Goal: Task Accomplishment & Management: Manage account settings

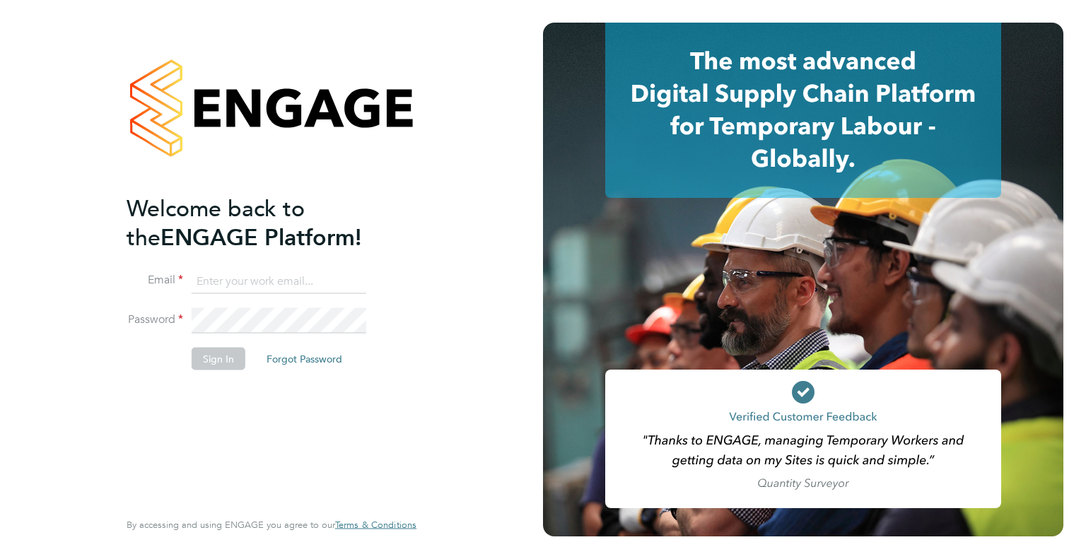
type input "[PERSON_NAME][EMAIL_ADDRESS][DOMAIN_NAME]"
click at [213, 364] on button "Sign In" at bounding box center [219, 358] width 54 height 23
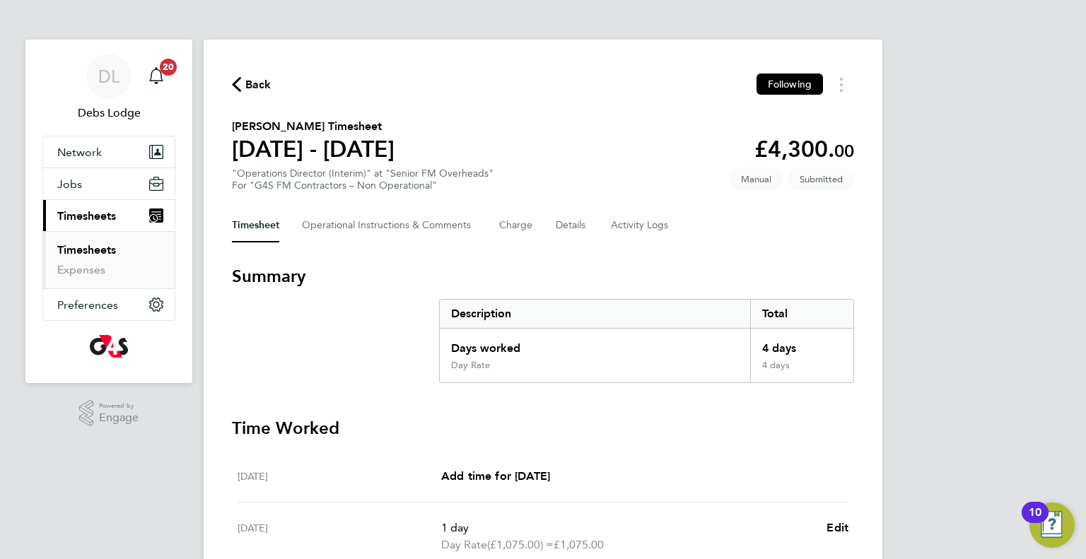
click at [90, 252] on link "Timesheets" at bounding box center [86, 249] width 59 height 13
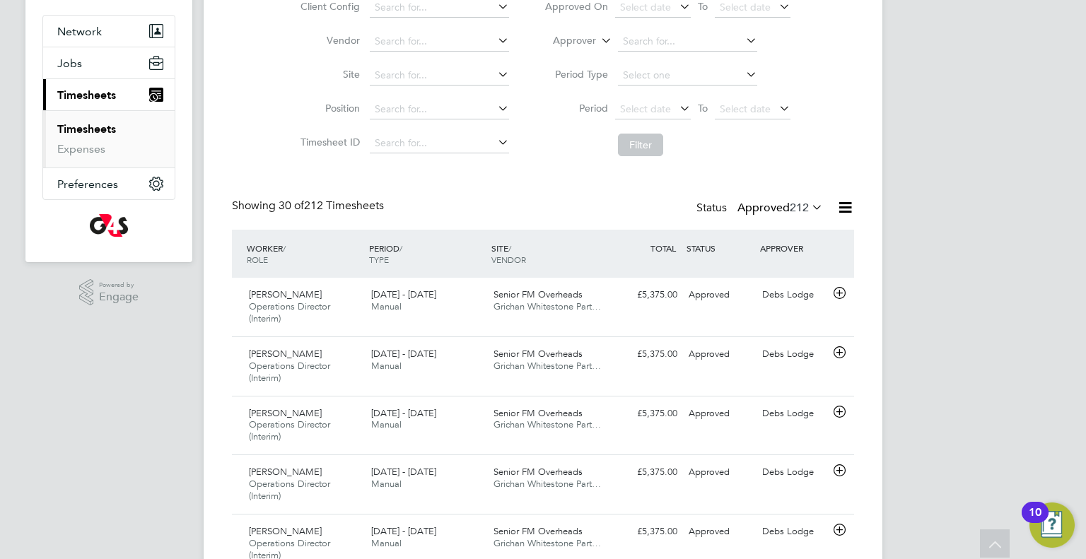
click at [780, 209] on label "Approved 212" at bounding box center [780, 208] width 86 height 14
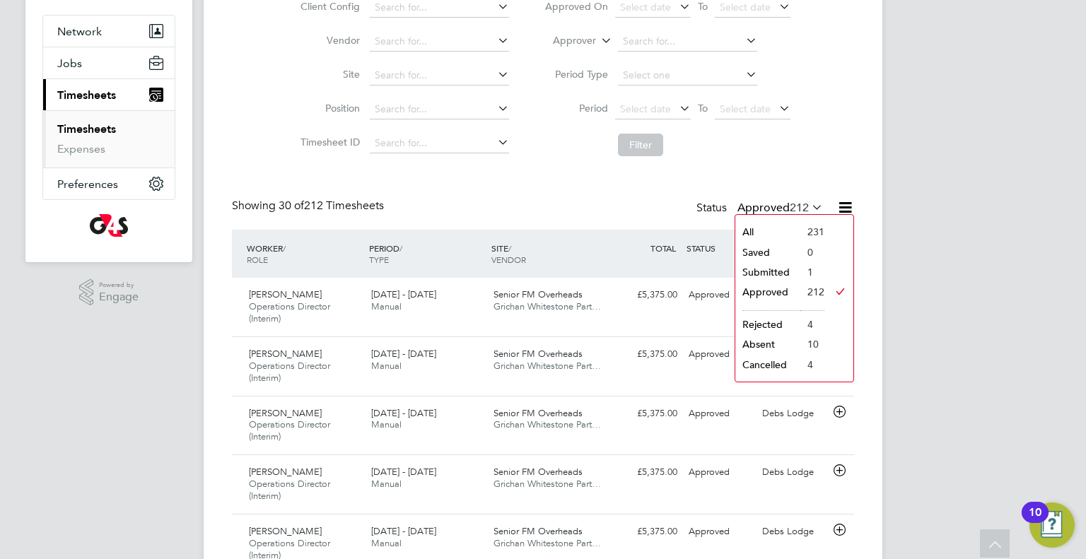
click at [763, 269] on li "Submitted" at bounding box center [767, 272] width 65 height 20
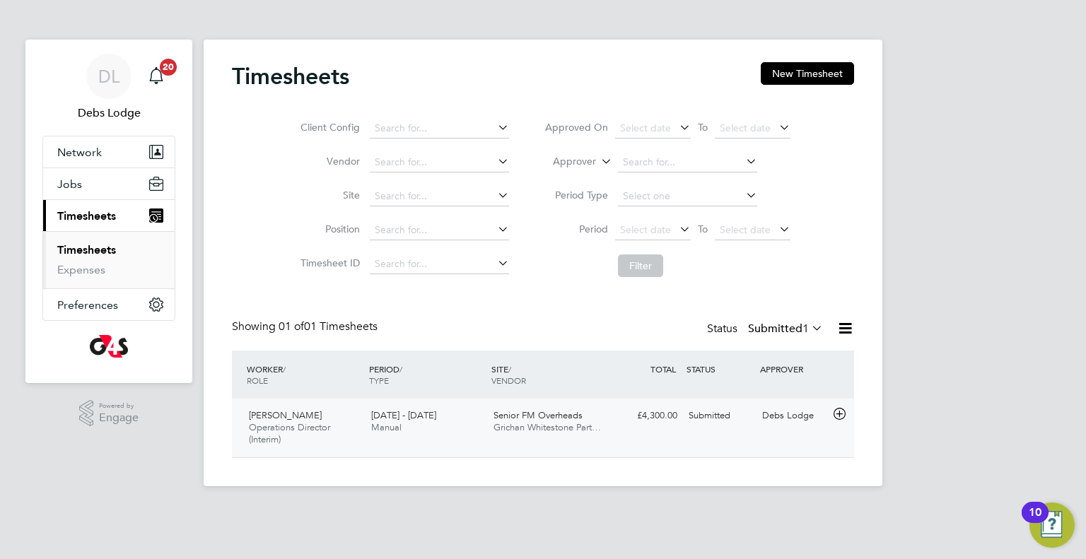
click at [265, 416] on span "Andrew Hydes" at bounding box center [285, 415] width 73 height 12
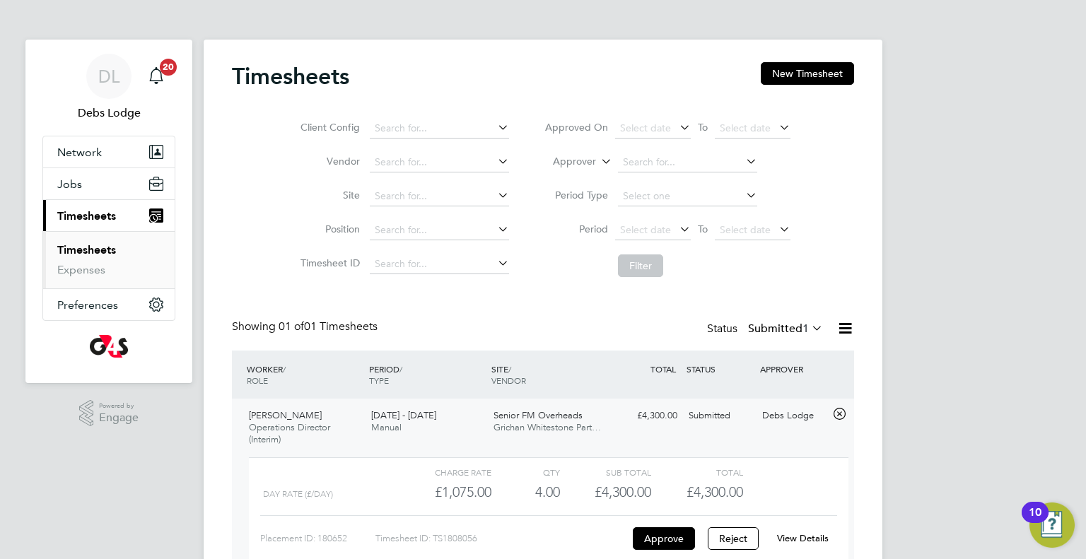
click at [802, 543] on link "View Details" at bounding box center [803, 538] width 52 height 12
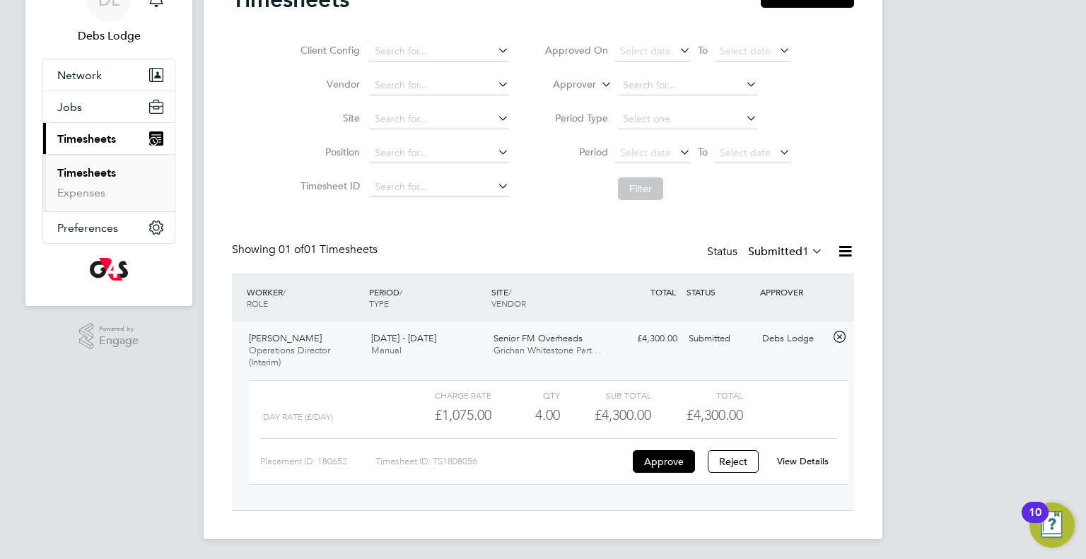
scroll to position [79, 0]
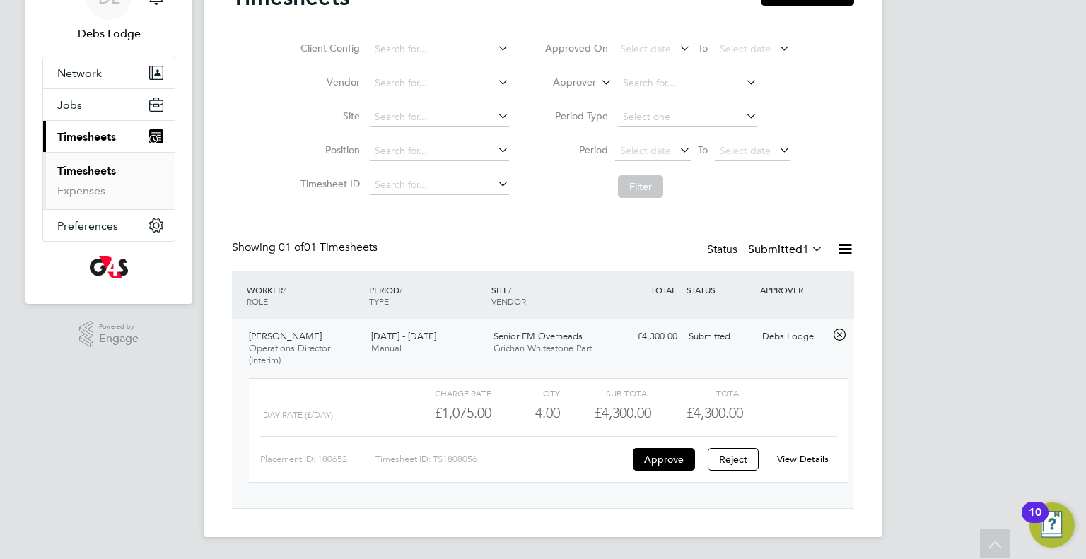
click at [773, 246] on label "Submitted 1" at bounding box center [785, 249] width 75 height 14
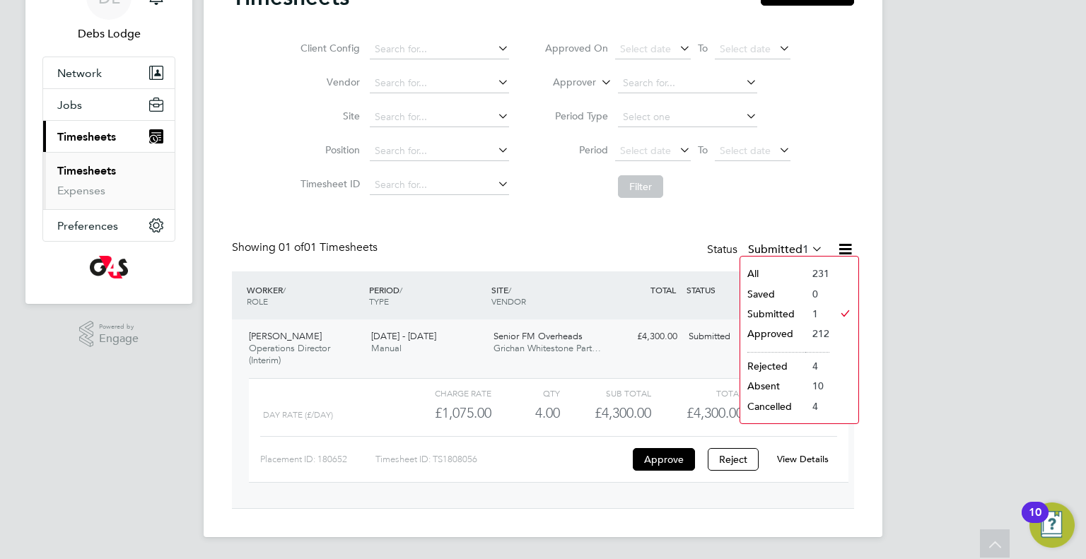
click at [784, 334] on li "Approved" at bounding box center [772, 334] width 65 height 20
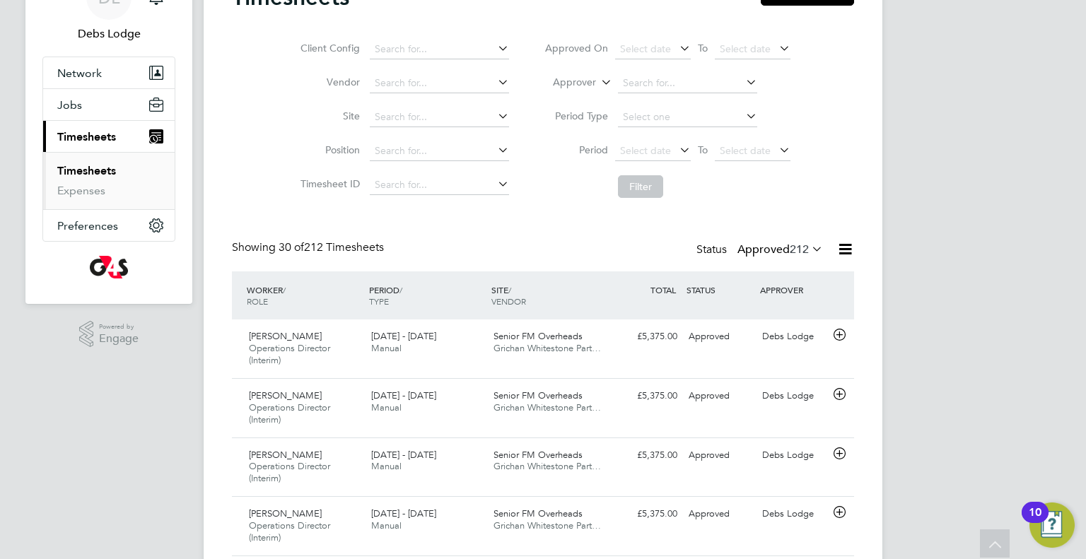
scroll to position [47, 123]
click at [768, 252] on label "Approved 212" at bounding box center [780, 249] width 86 height 14
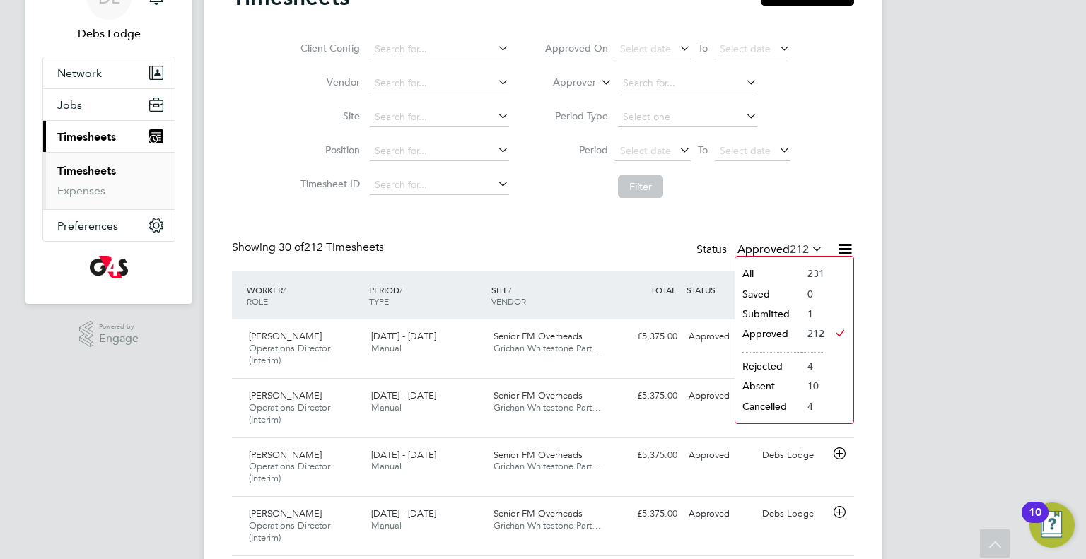
click at [768, 310] on li "Submitted" at bounding box center [767, 314] width 65 height 20
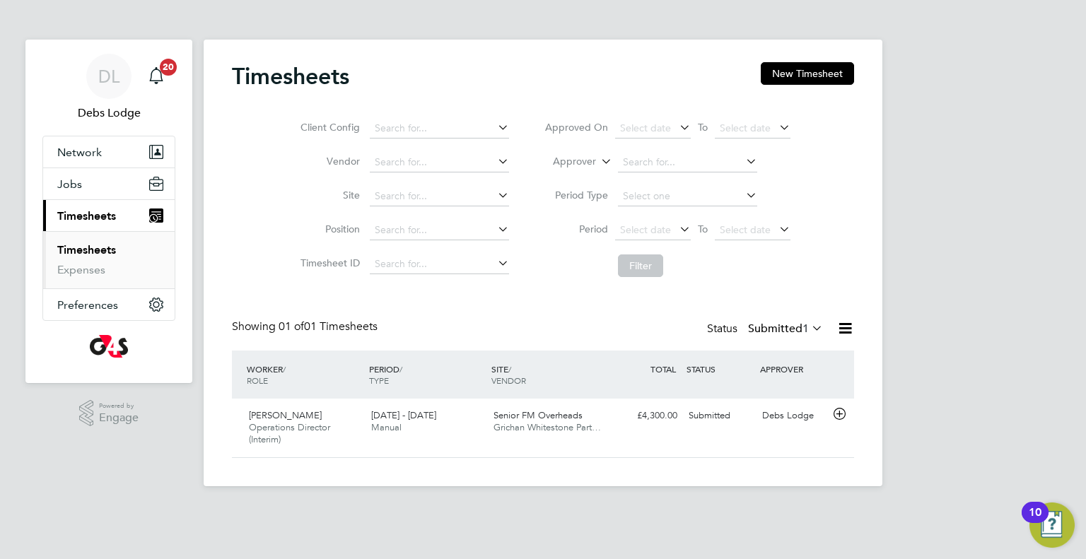
click at [75, 212] on span "Timesheets" at bounding box center [86, 215] width 59 height 13
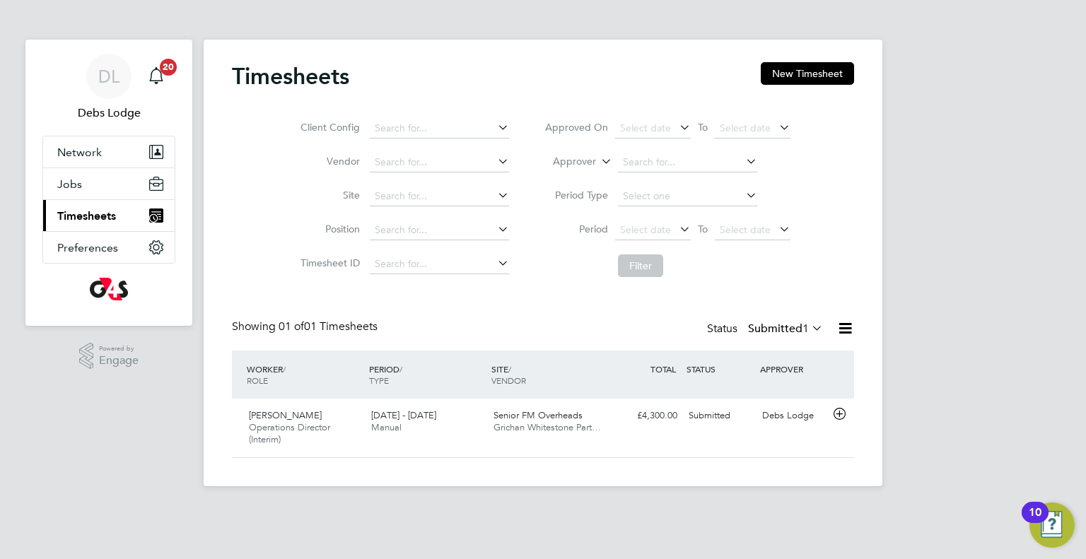
click at [74, 221] on span "Timesheets" at bounding box center [86, 215] width 59 height 13
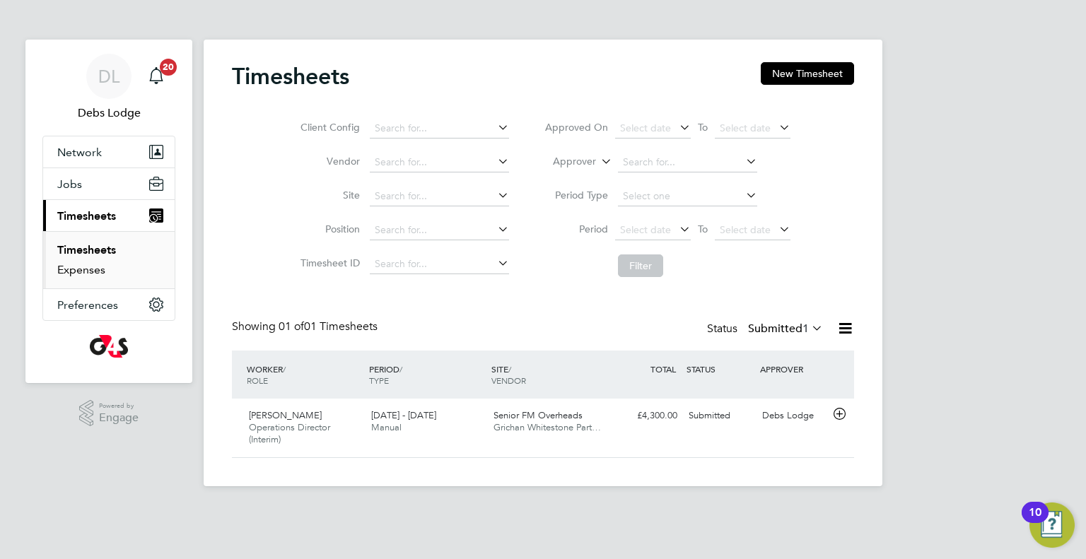
click at [88, 265] on link "Expenses" at bounding box center [81, 269] width 48 height 13
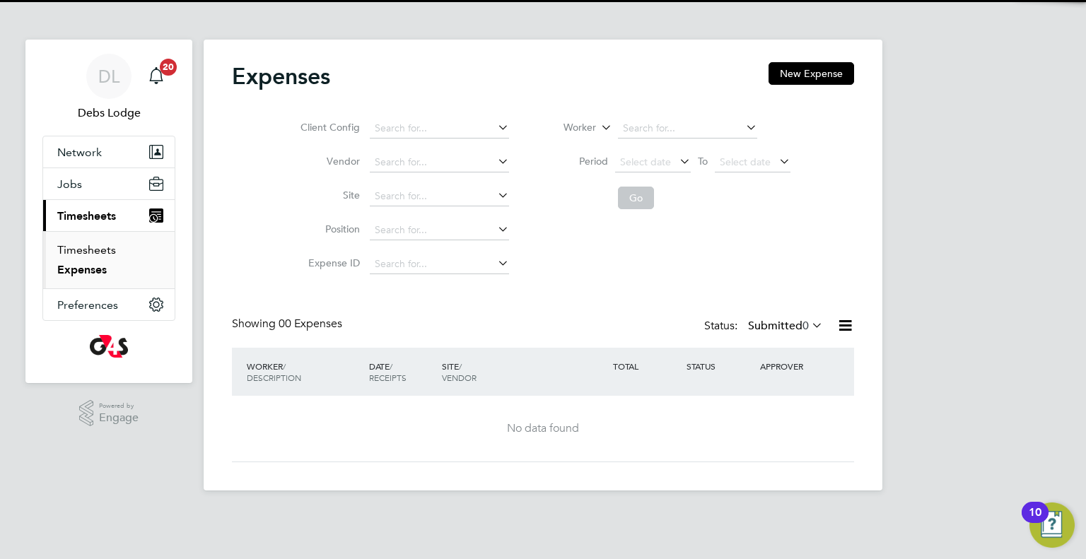
click at [79, 251] on link "Timesheets" at bounding box center [86, 249] width 59 height 13
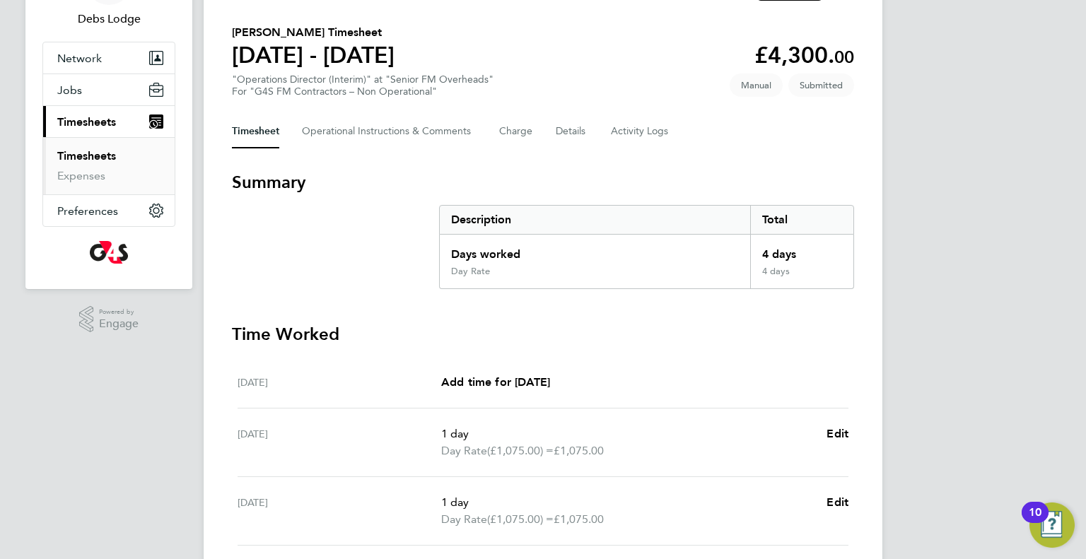
scroll to position [93, 0]
click at [573, 135] on button "Details" at bounding box center [572, 133] width 33 height 34
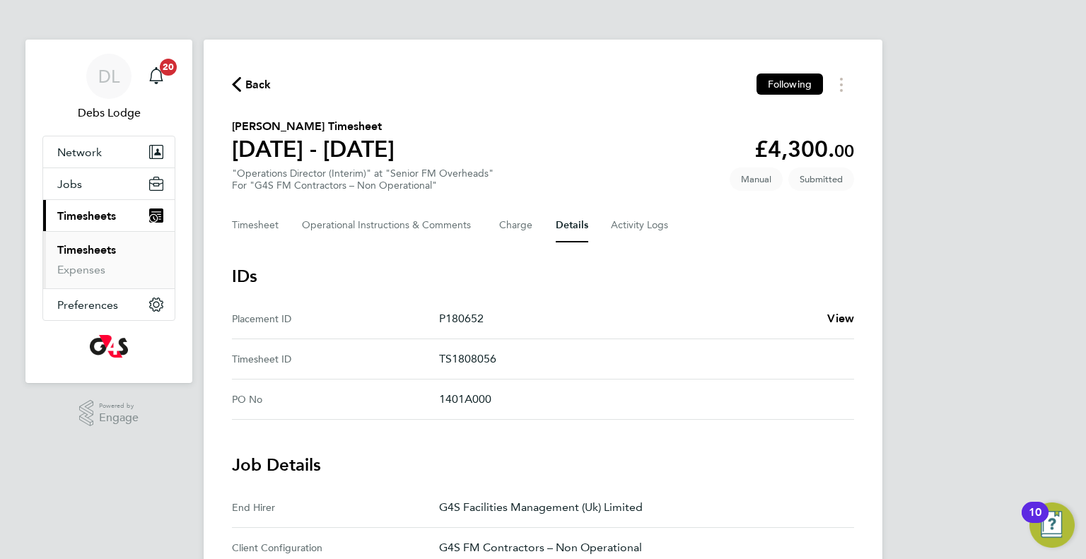
click at [461, 361] on p "TS1808056" at bounding box center [641, 359] width 404 height 17
copy p "TS1808056"
click at [257, 214] on button "Timesheet" at bounding box center [255, 226] width 47 height 34
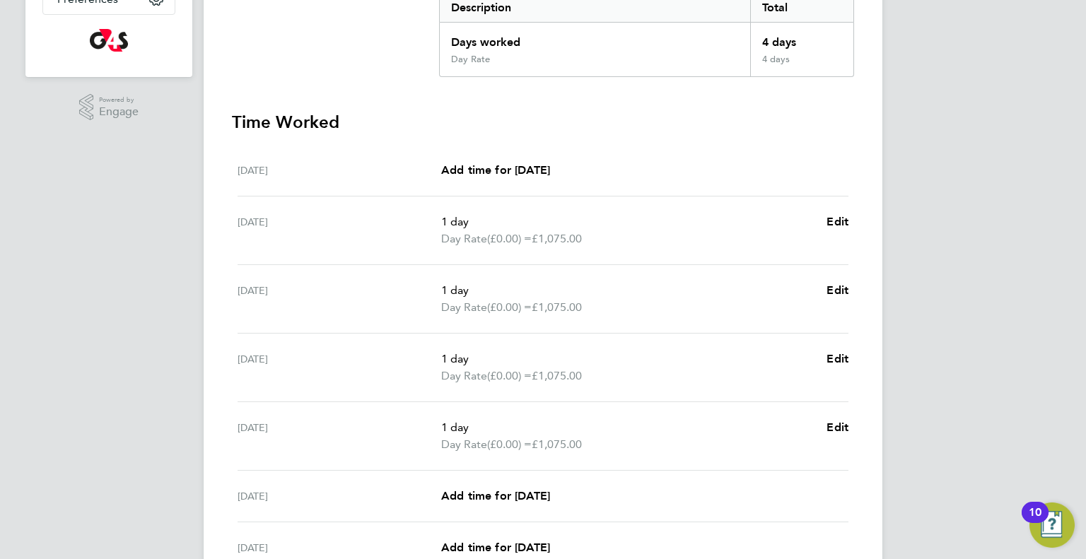
scroll to position [442, 0]
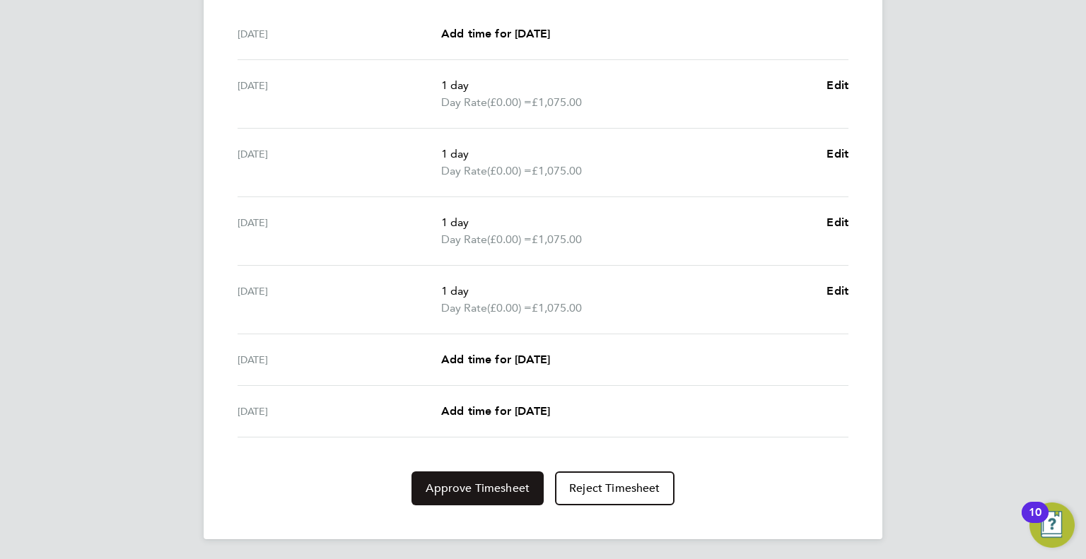
click at [486, 493] on button "Approve Timesheet" at bounding box center [477, 488] width 132 height 34
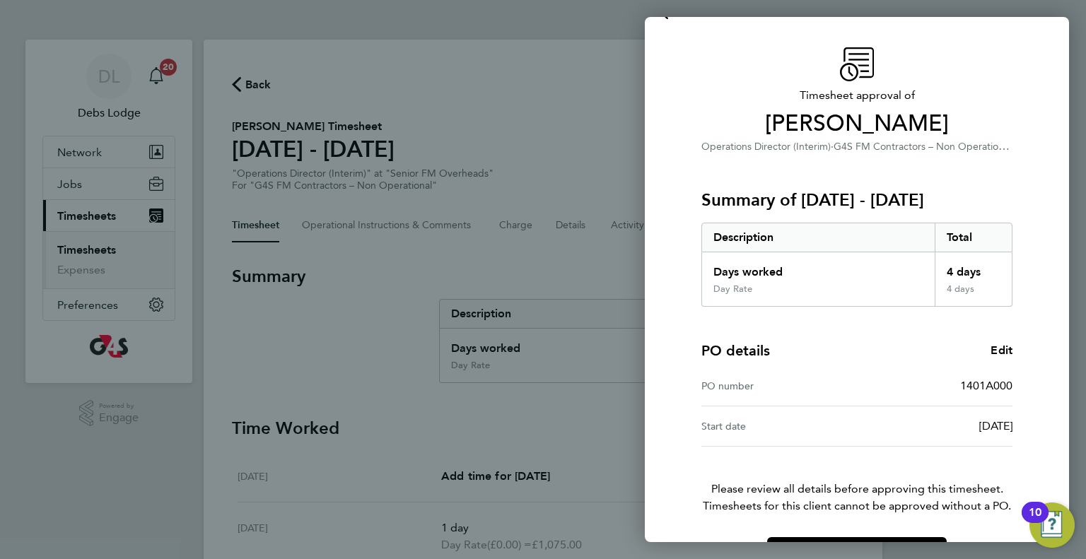
scroll to position [76, 0]
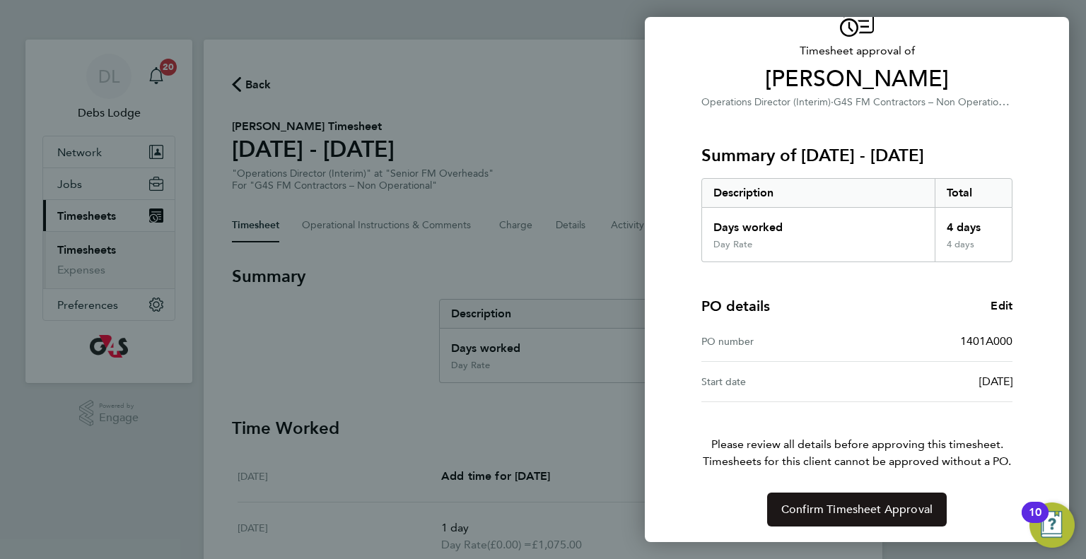
click at [844, 512] on span "Confirm Timesheet Approval" at bounding box center [856, 510] width 151 height 14
